Goal: Go to known website: Access a specific website the user already knows

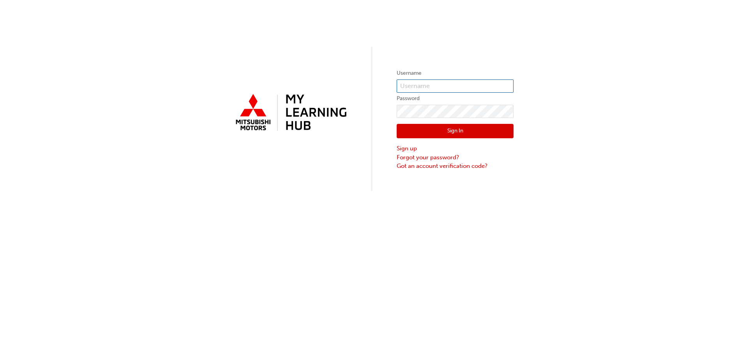
type input "0005895751"
click at [452, 131] on button "Sign In" at bounding box center [455, 131] width 117 height 15
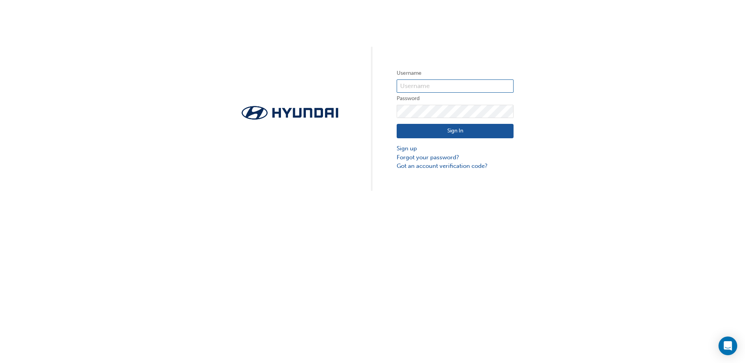
type input "35020"
click at [444, 132] on button "Sign In" at bounding box center [455, 131] width 117 height 15
